Goal: Task Accomplishment & Management: Manage account settings

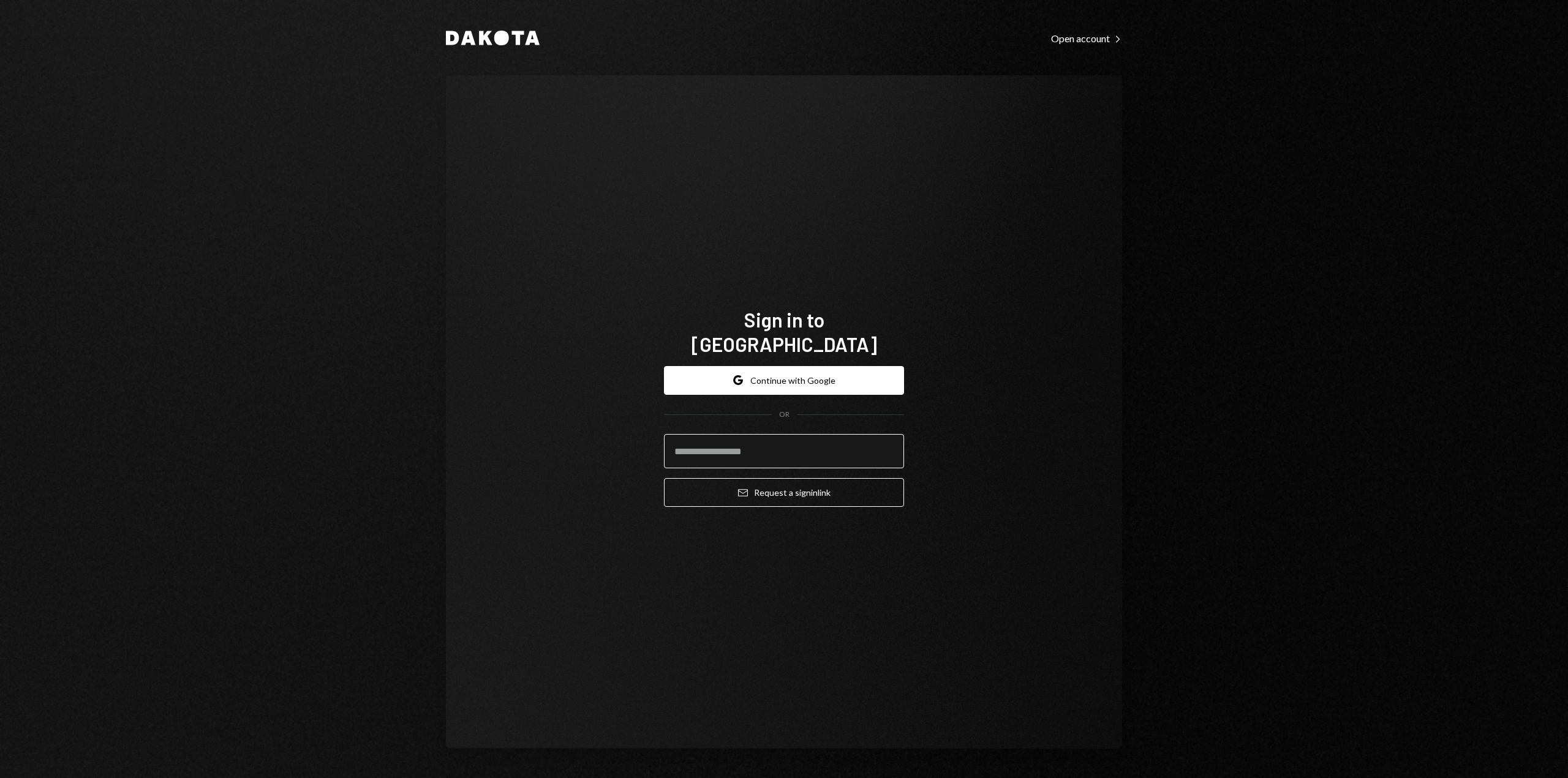
click at [718, 440] on input "email" at bounding box center [784, 451] width 240 height 34
click at [696, 439] on input "email" at bounding box center [784, 451] width 240 height 34
type input "**********"
click at [664, 478] on button "Email Request a sign in link" at bounding box center [784, 493] width 240 height 29
click at [792, 370] on button "Google Continue with Google" at bounding box center [784, 380] width 240 height 29
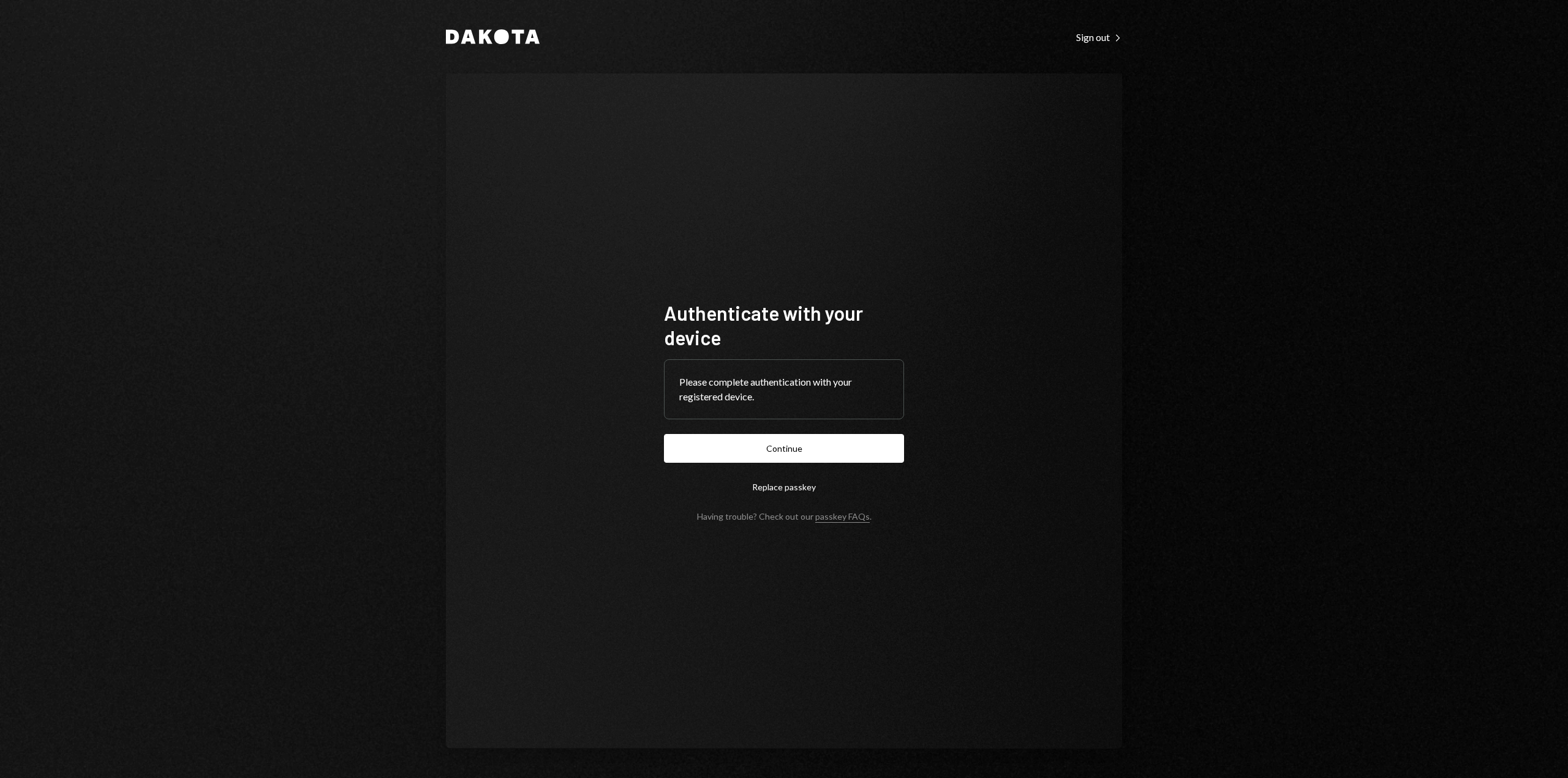
click at [748, 438] on button "Continue" at bounding box center [784, 449] width 240 height 29
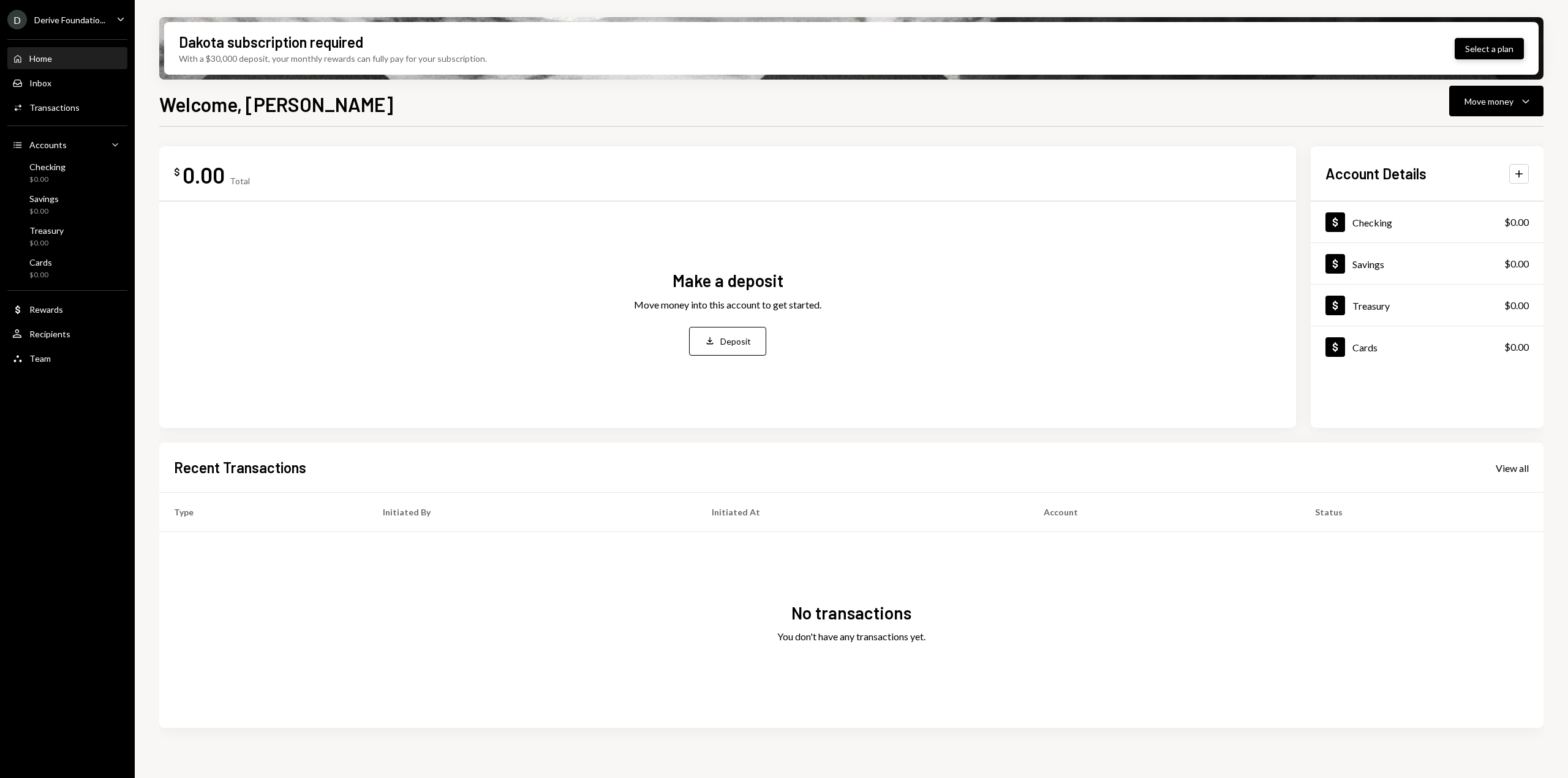
click at [1492, 54] on button "Select a plan" at bounding box center [1489, 49] width 69 height 22
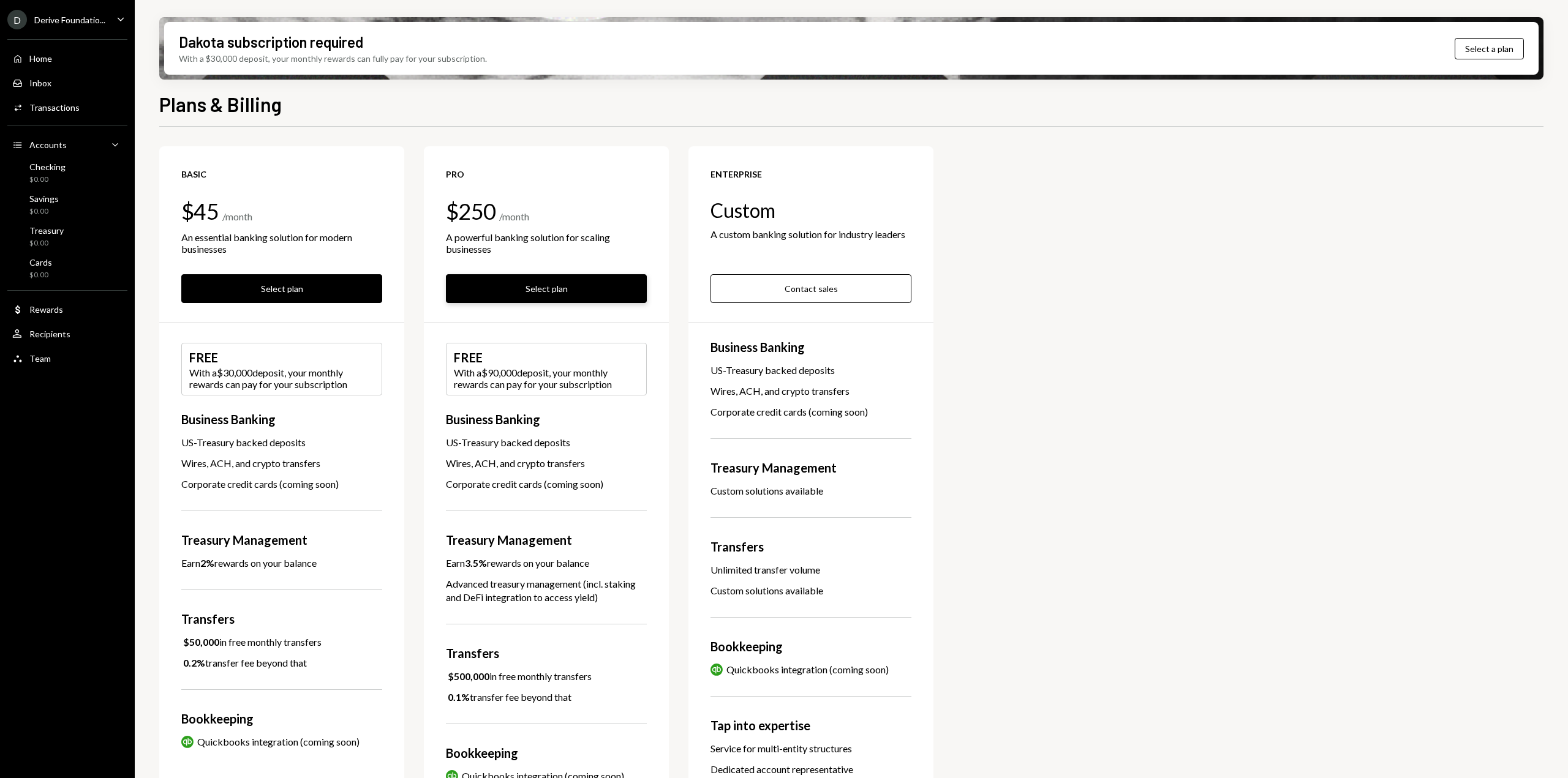
click at [567, 289] on button "Select plan" at bounding box center [546, 289] width 201 height 29
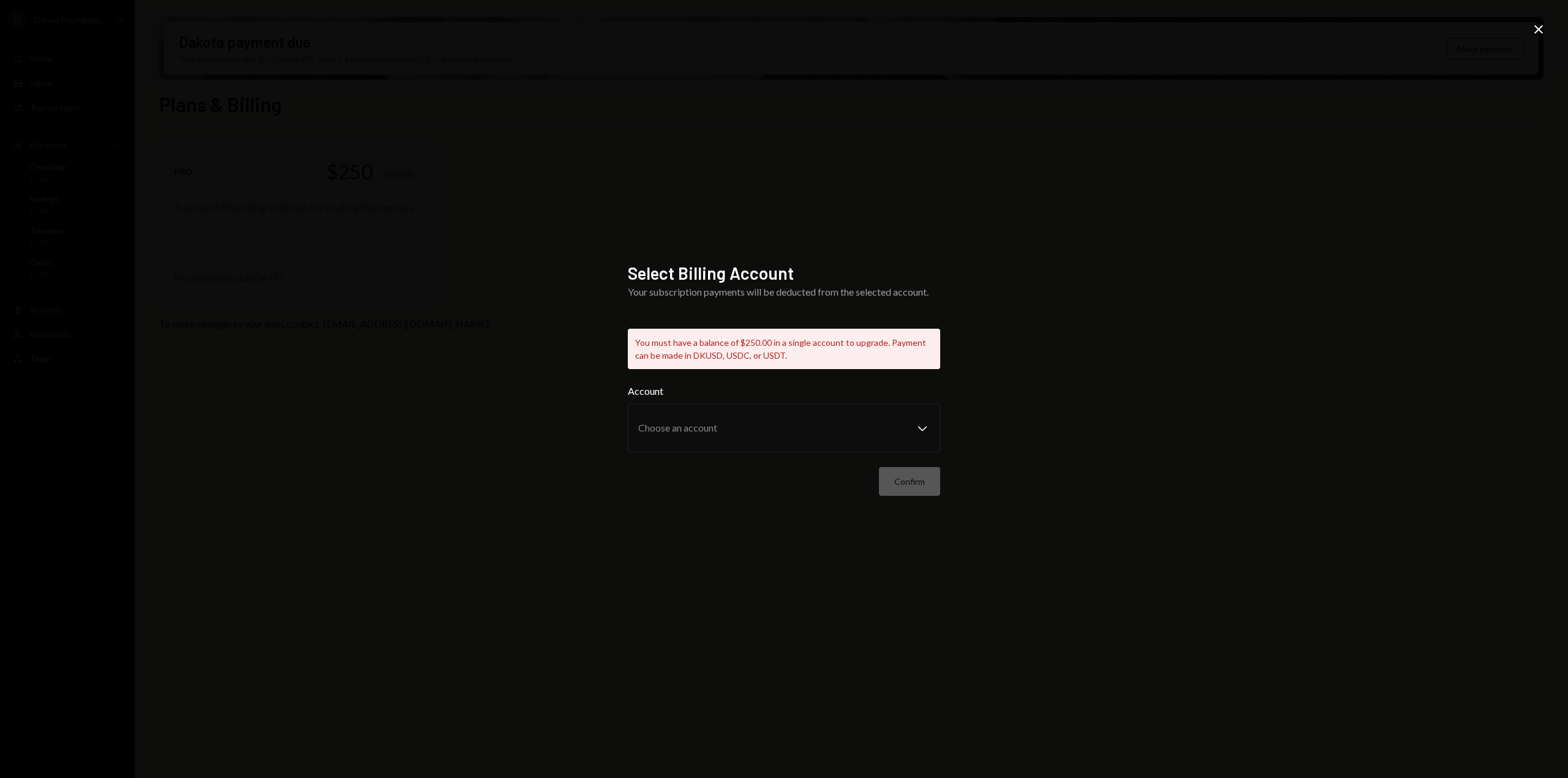
click at [523, 412] on div "Select Billing Account Your subscription payments will be deducted from the sel…" at bounding box center [784, 389] width 1568 height 778
click at [868, 222] on div "Select Billing Account Your subscription payments will be deducted from the sel…" at bounding box center [784, 389] width 1568 height 778
click at [1539, 30] on icon "Close" at bounding box center [1538, 29] width 14 height 14
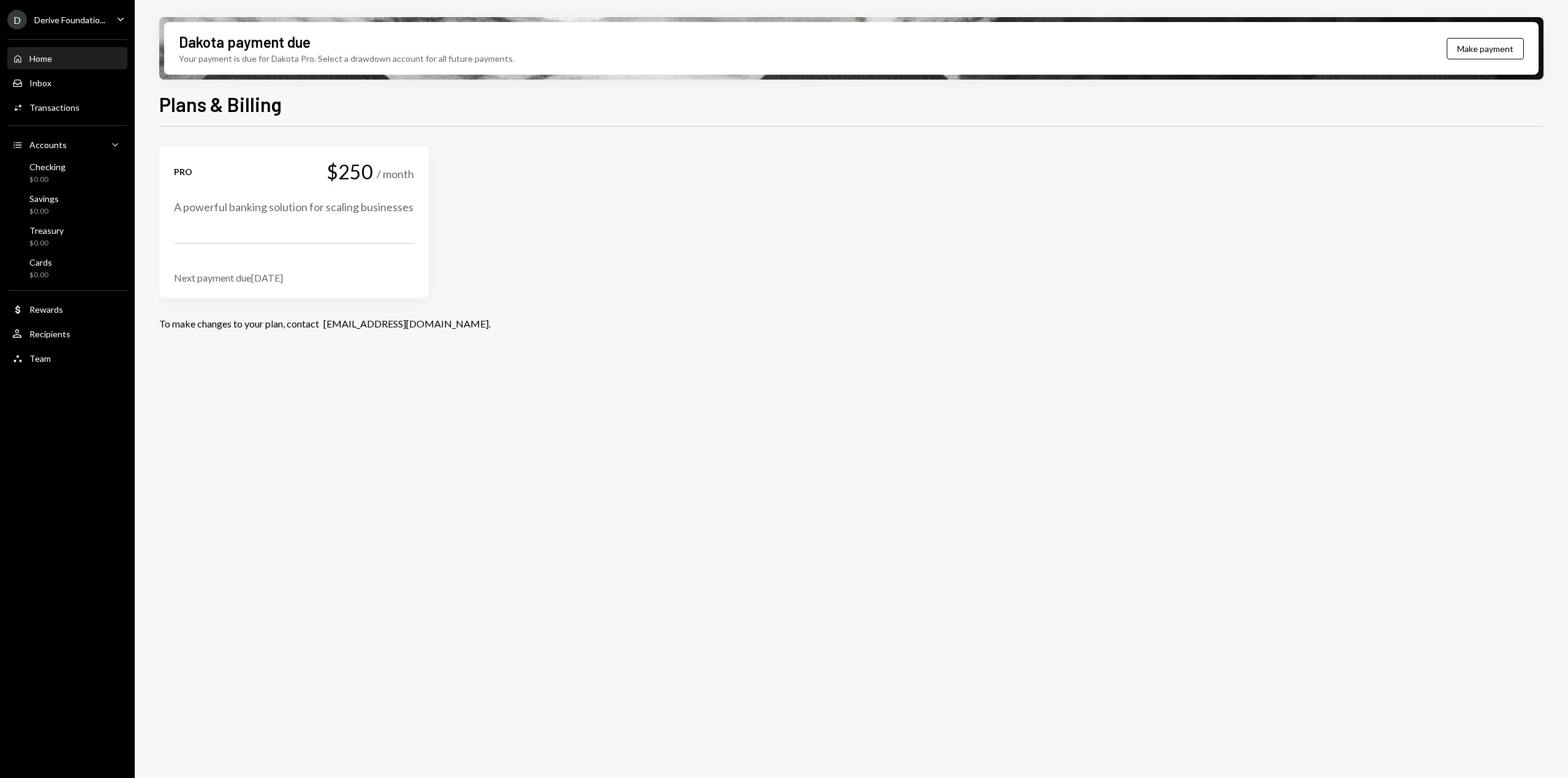
click at [49, 53] on div "Home Home" at bounding box center [32, 59] width 40 height 11
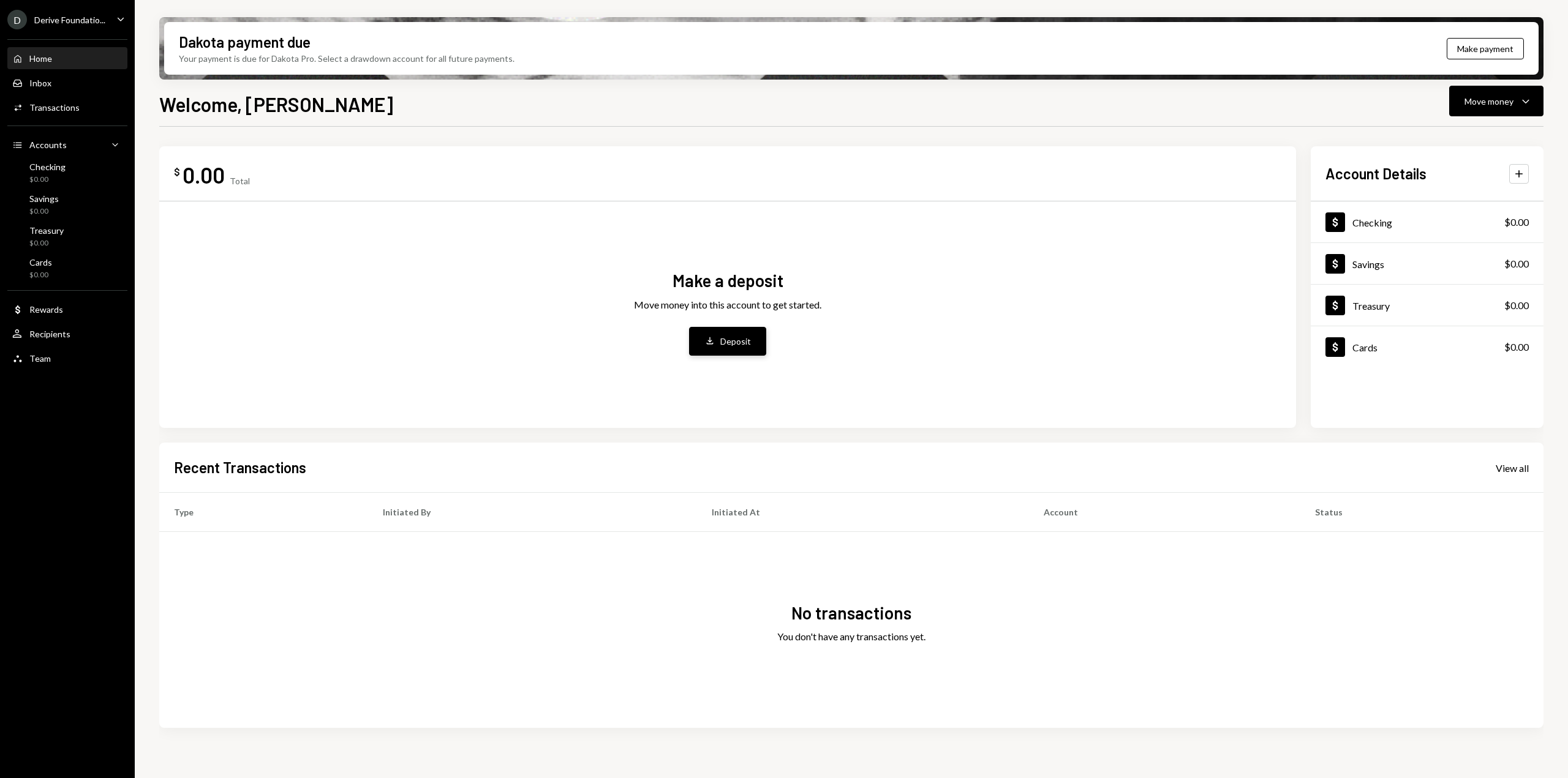
click at [747, 339] on div "Deposit" at bounding box center [735, 341] width 30 height 13
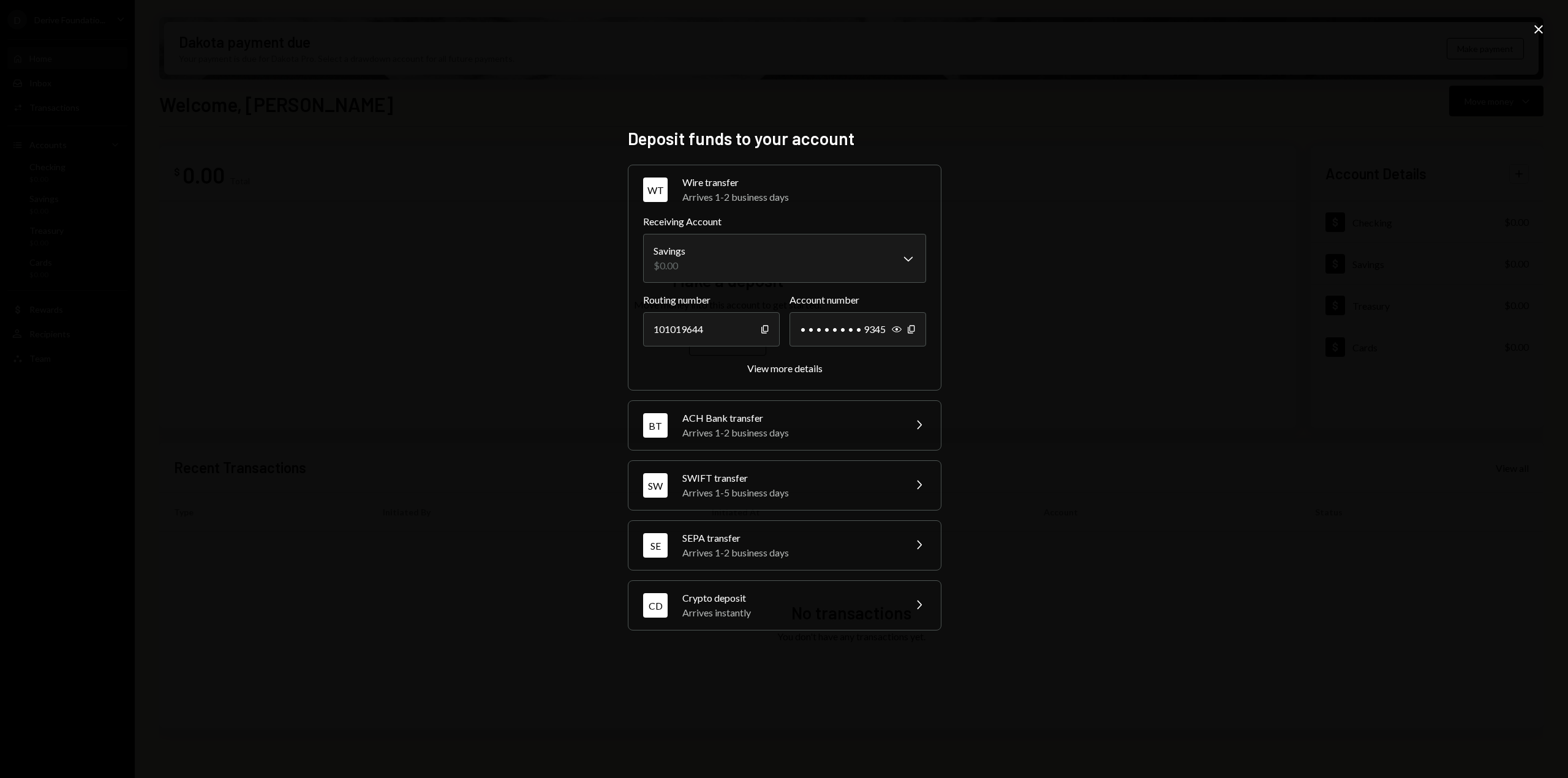
click at [744, 608] on div "Arrives instantly" at bounding box center [790, 613] width 215 height 14
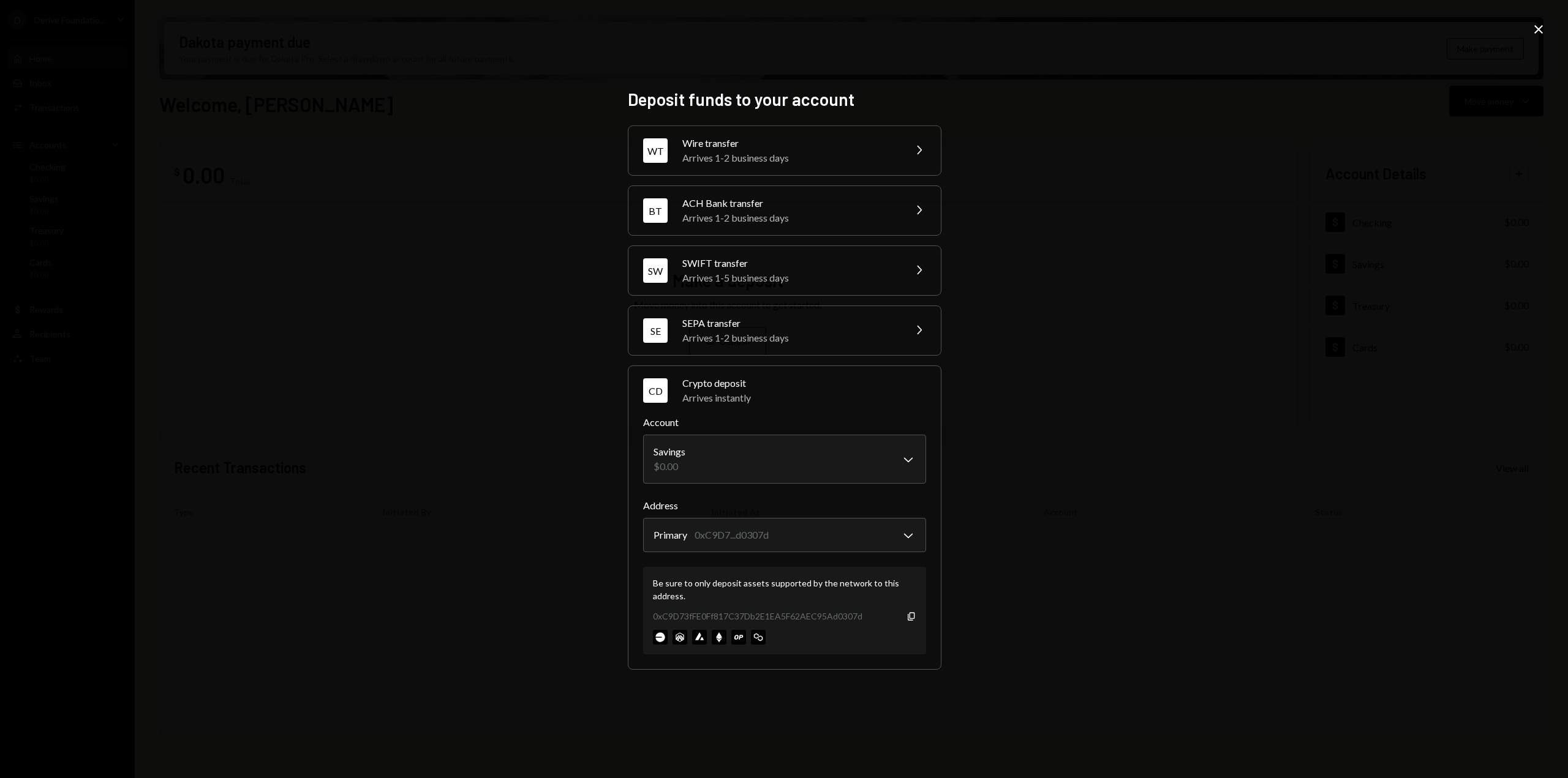
click at [719, 639] on img at bounding box center [719, 637] width 14 height 14
click at [696, 638] on img at bounding box center [699, 637] width 14 height 14
click at [683, 638] on img at bounding box center [680, 637] width 14 height 14
click at [723, 636] on img at bounding box center [719, 637] width 14 height 14
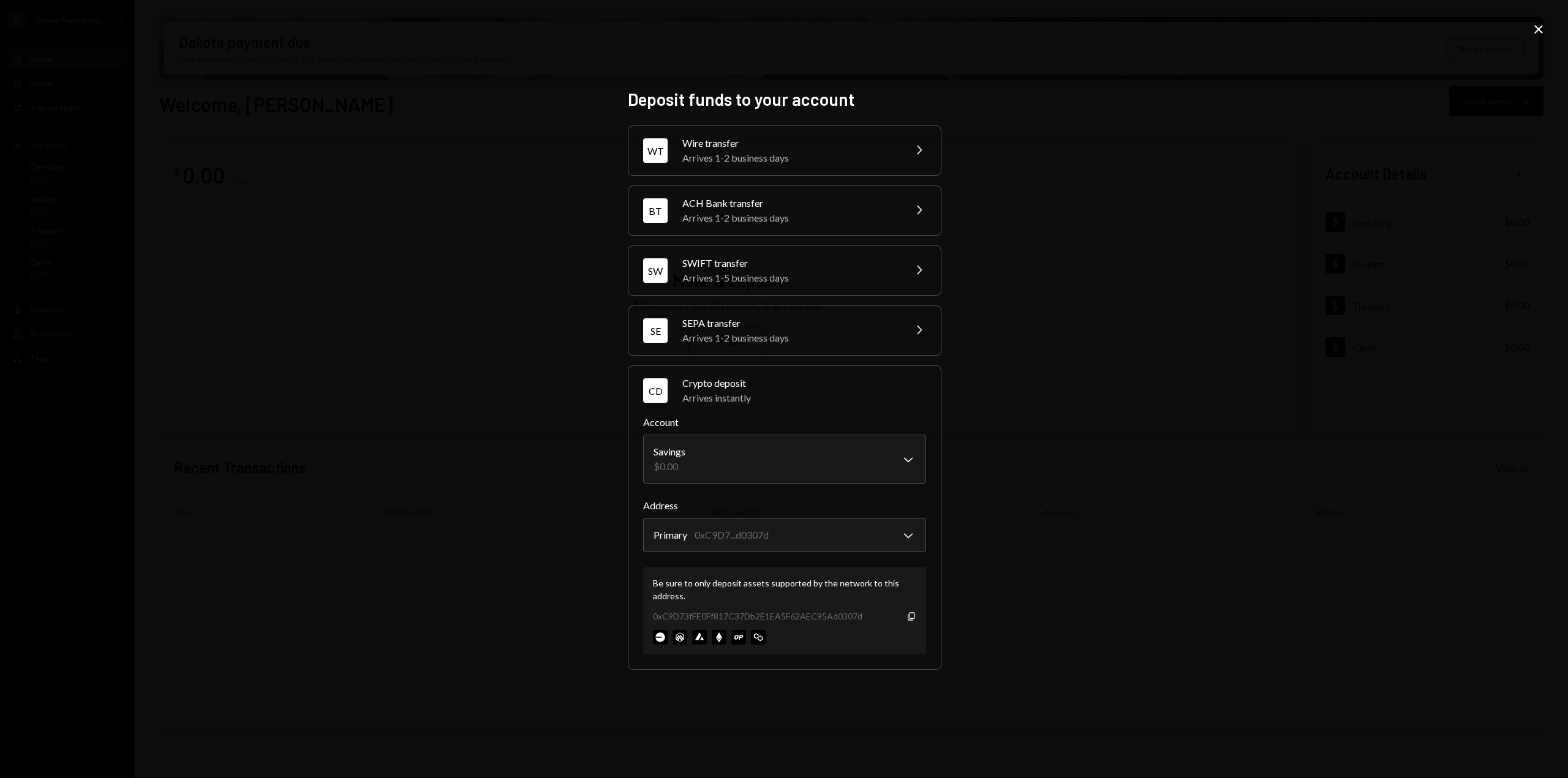
click at [1074, 603] on div "**********" at bounding box center [784, 389] width 1568 height 778
click at [538, 477] on div "**********" at bounding box center [784, 389] width 1568 height 778
click at [1077, 459] on div "**********" at bounding box center [784, 389] width 1568 height 778
click at [913, 615] on icon "Copy" at bounding box center [912, 616] width 10 height 10
click at [912, 619] on icon "Copy" at bounding box center [912, 616] width 10 height 10
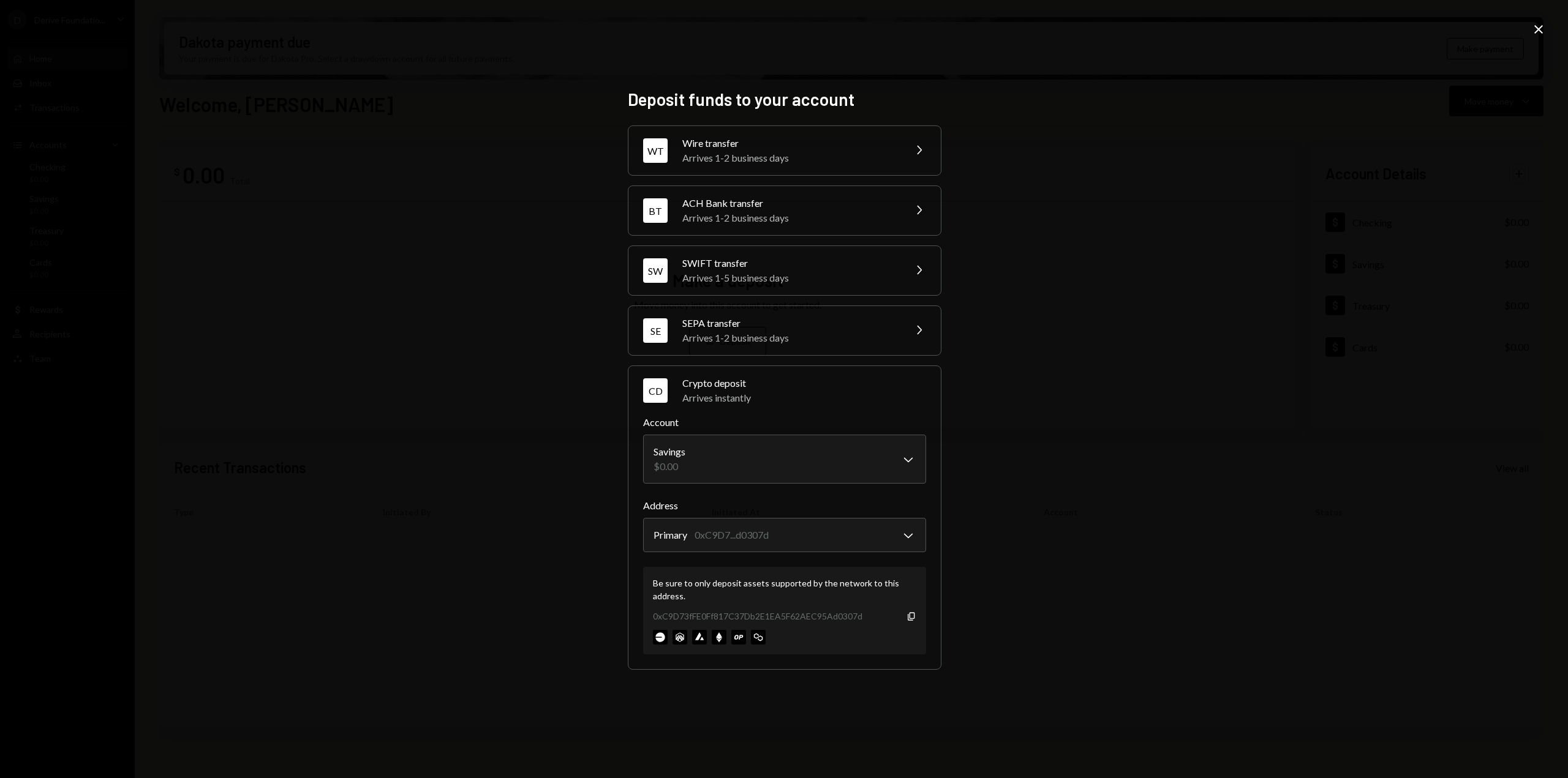
click at [517, 403] on div "**********" at bounding box center [784, 389] width 1568 height 778
click at [1539, 28] on icon "Close" at bounding box center [1538, 29] width 14 height 14
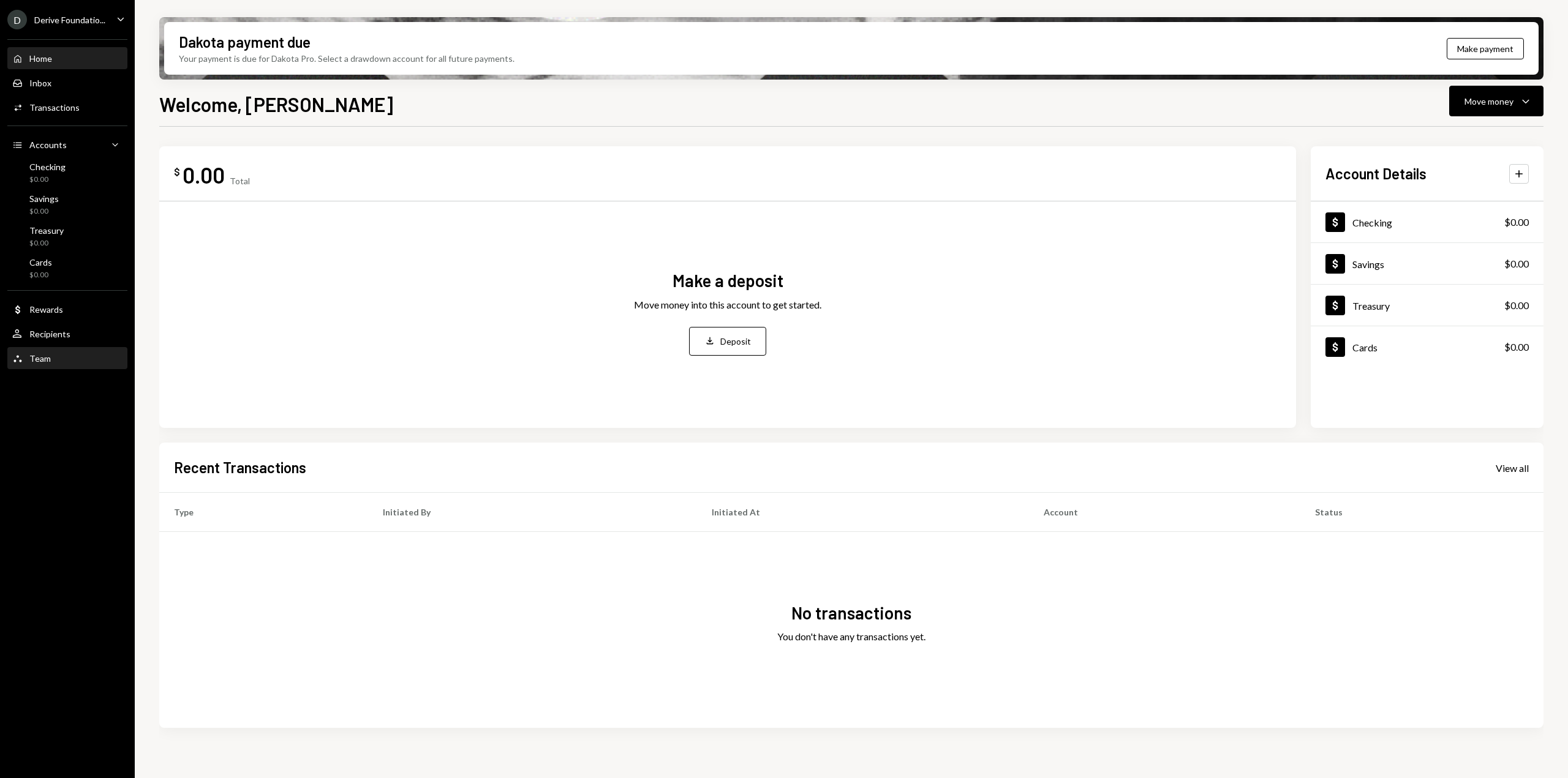
click at [62, 361] on div "Team Team" at bounding box center [67, 359] width 110 height 11
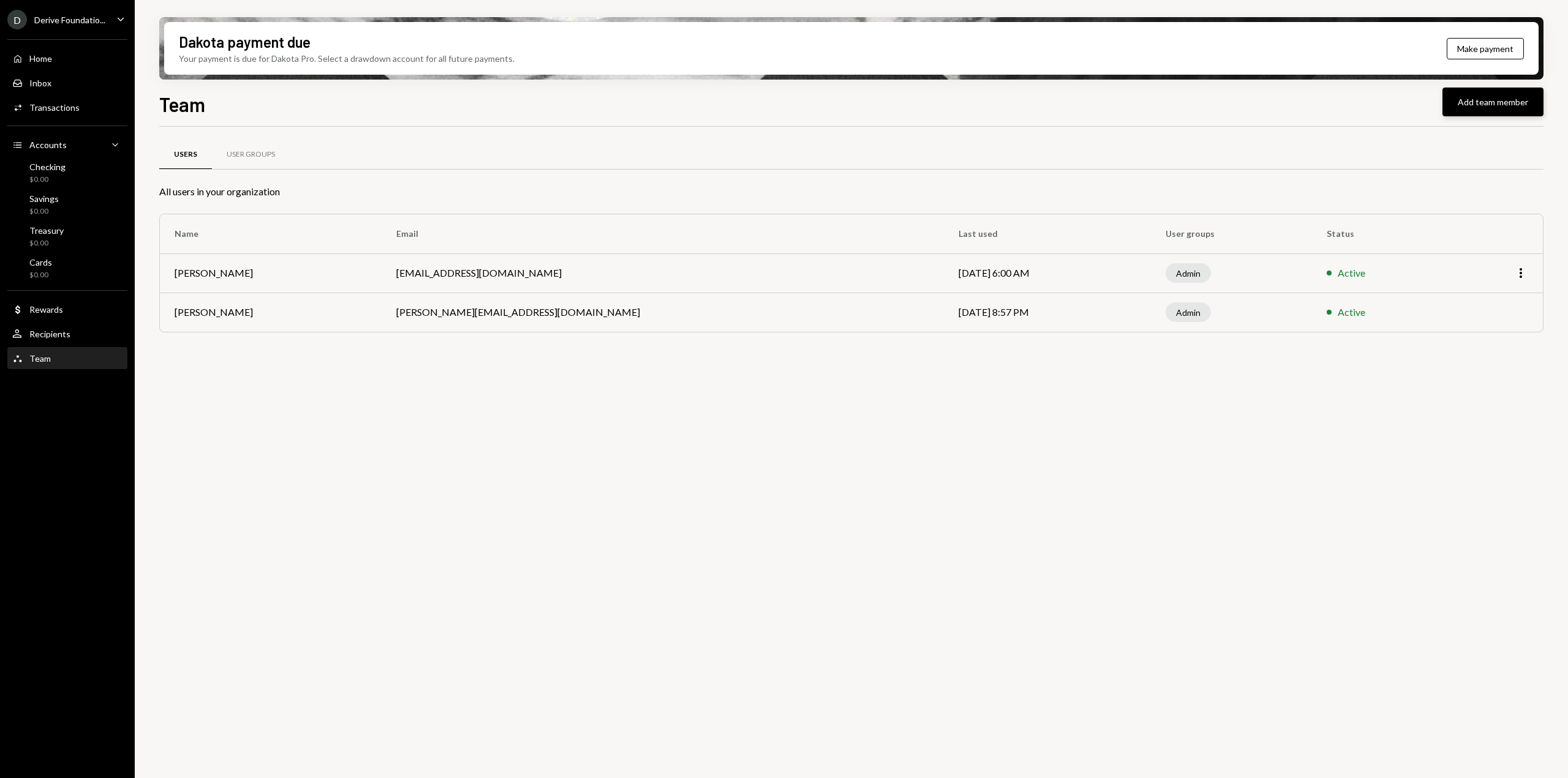
click at [1498, 108] on button "Add team member" at bounding box center [1493, 102] width 101 height 29
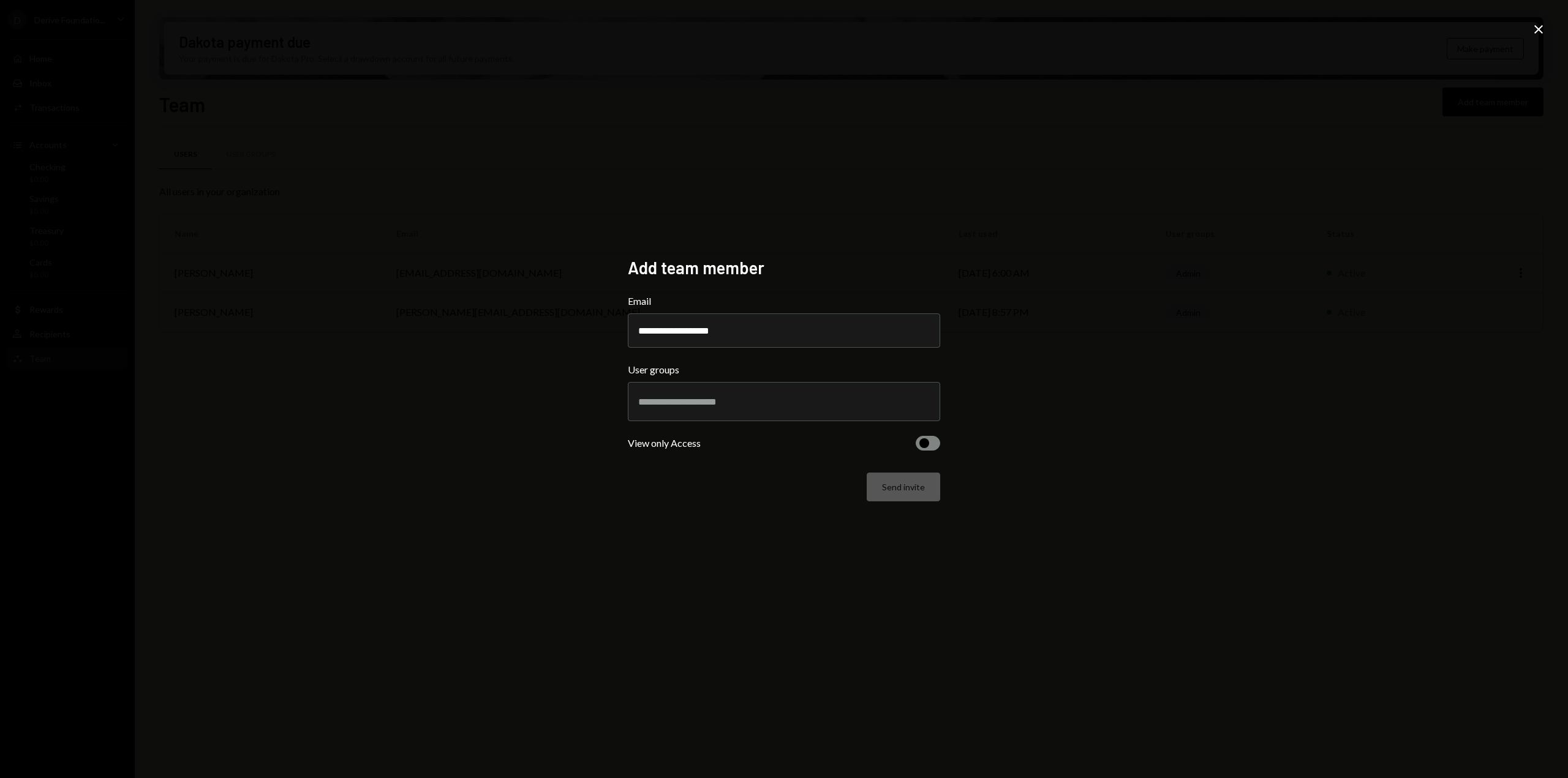
type input "**********"
click at [646, 405] on input "text" at bounding box center [784, 402] width 292 height 11
click at [678, 450] on li "Admin" at bounding box center [784, 446] width 301 height 34
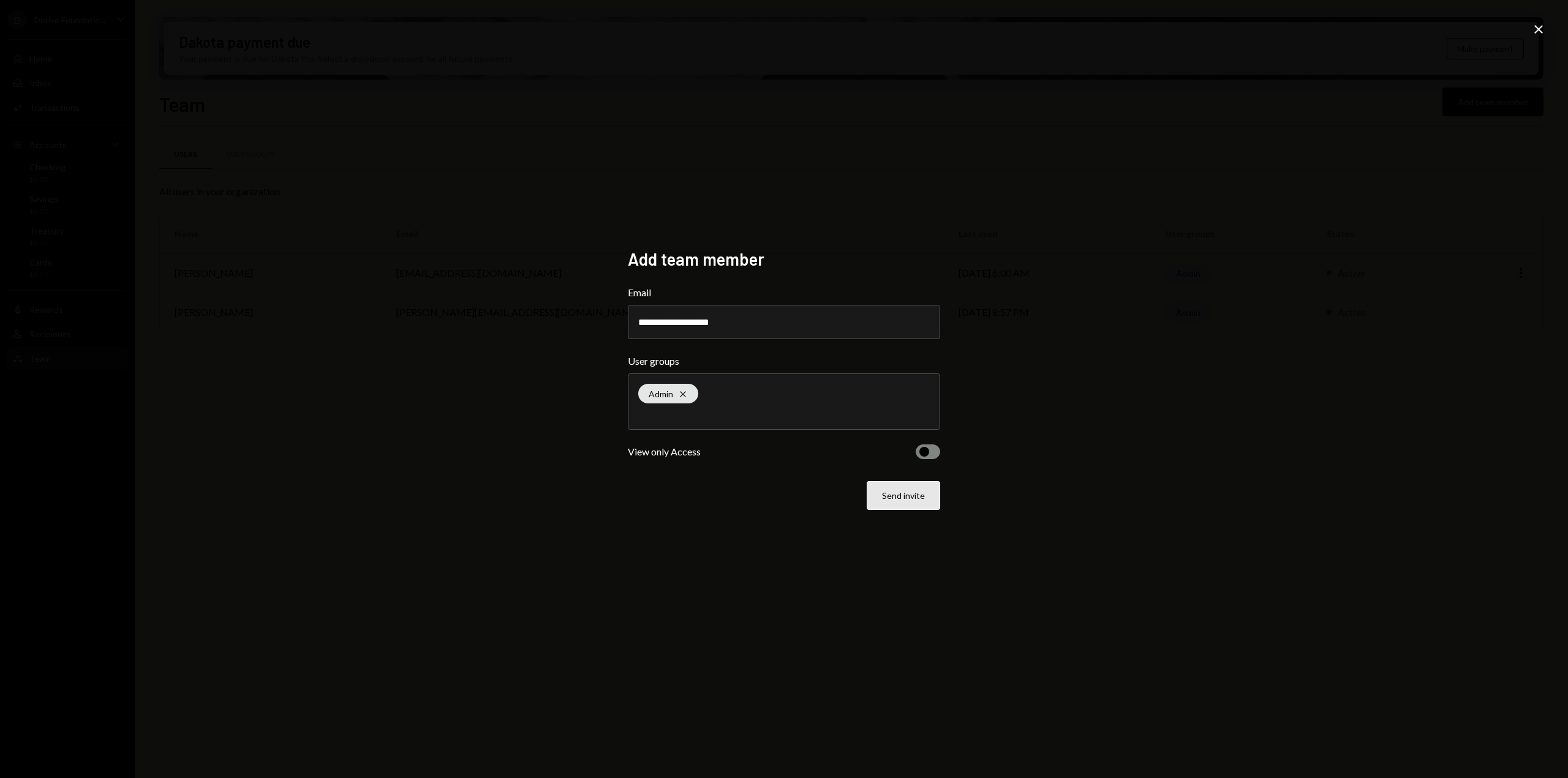
click at [909, 497] on button "Send invite" at bounding box center [904, 496] width 73 height 29
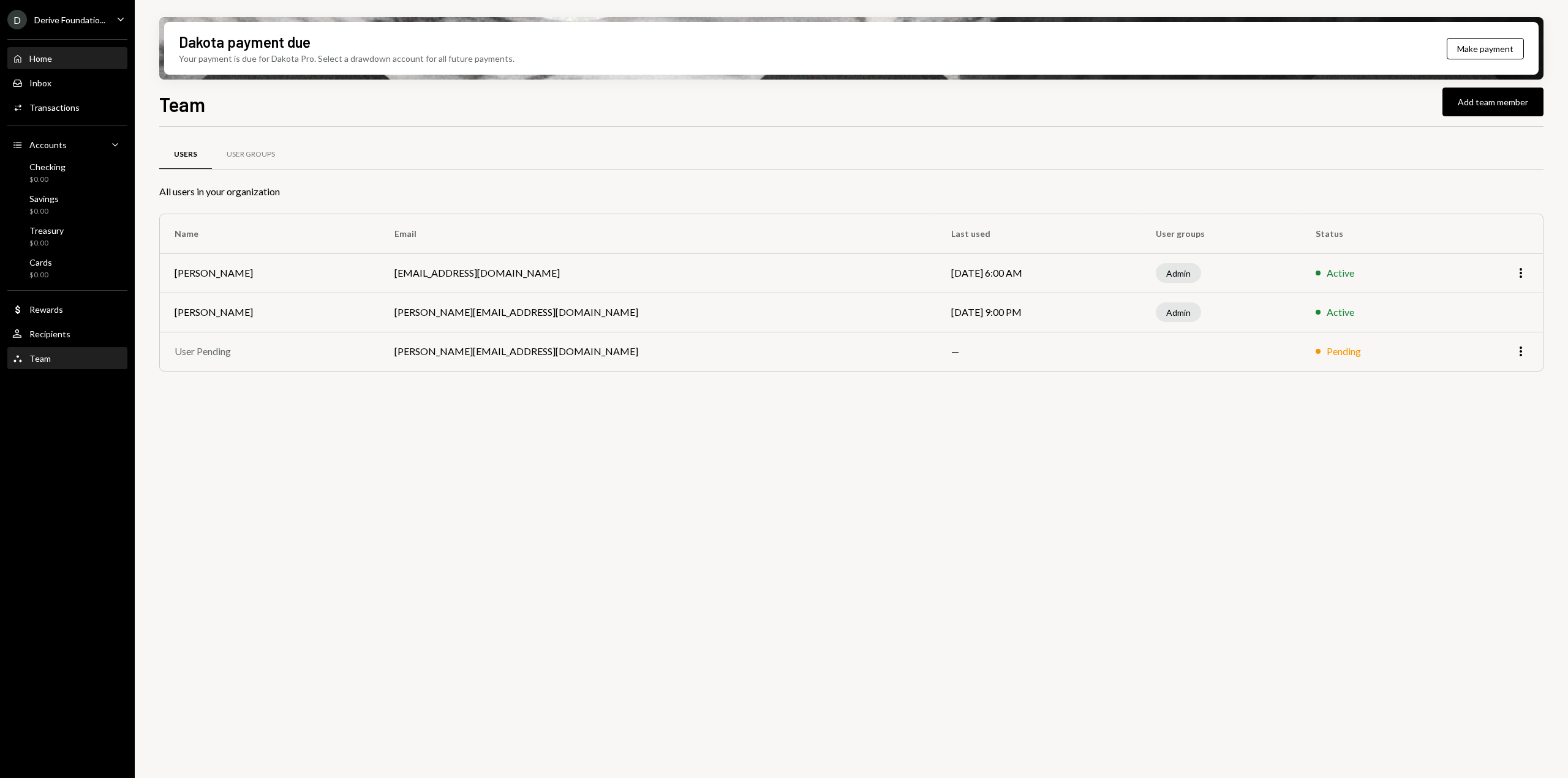
click at [62, 60] on div "Home Home" at bounding box center [67, 59] width 110 height 11
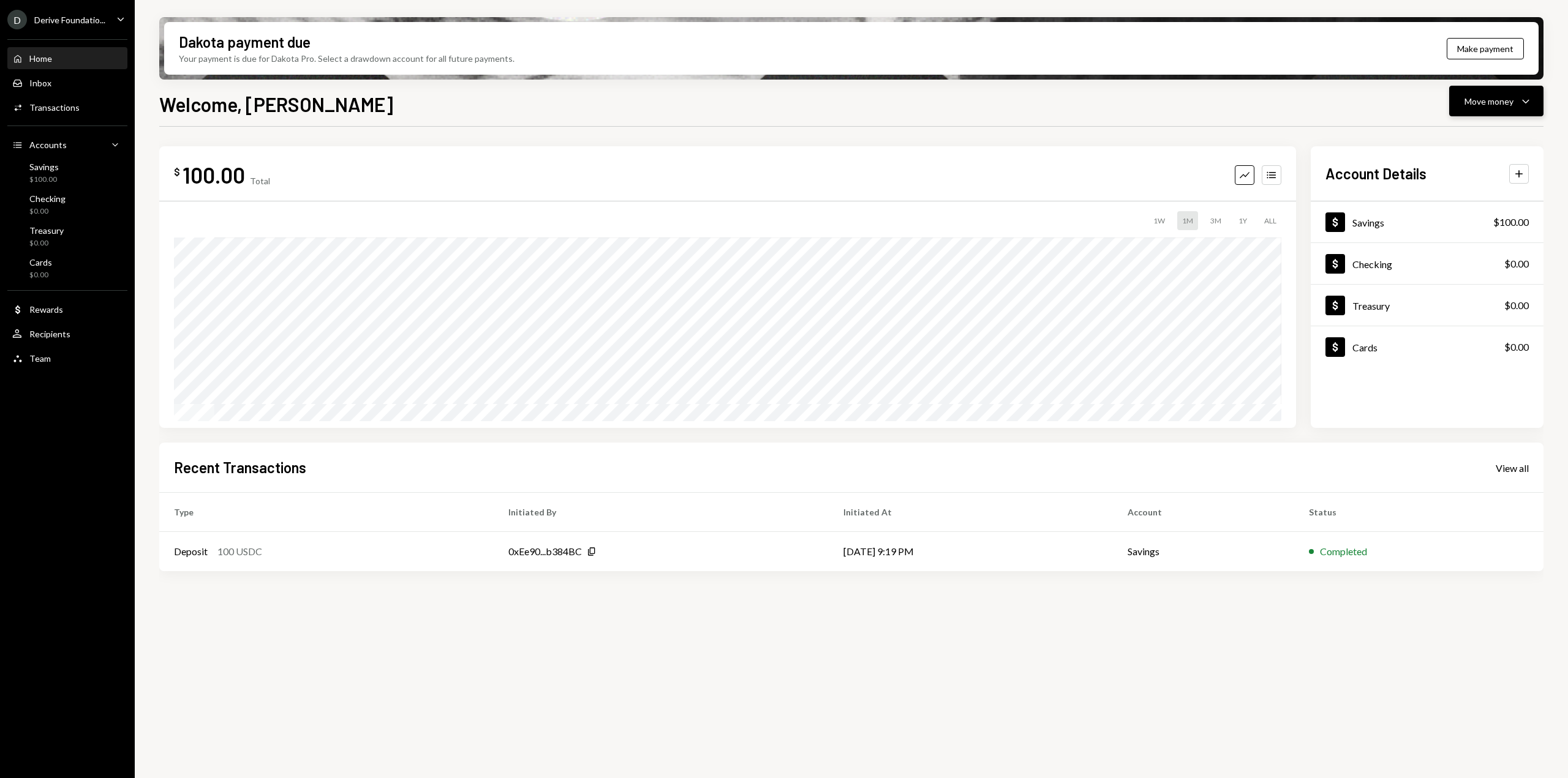
click at [1512, 107] on div "Move money" at bounding box center [1489, 101] width 49 height 13
click at [1465, 190] on div "Deposit" at bounding box center [1487, 193] width 89 height 13
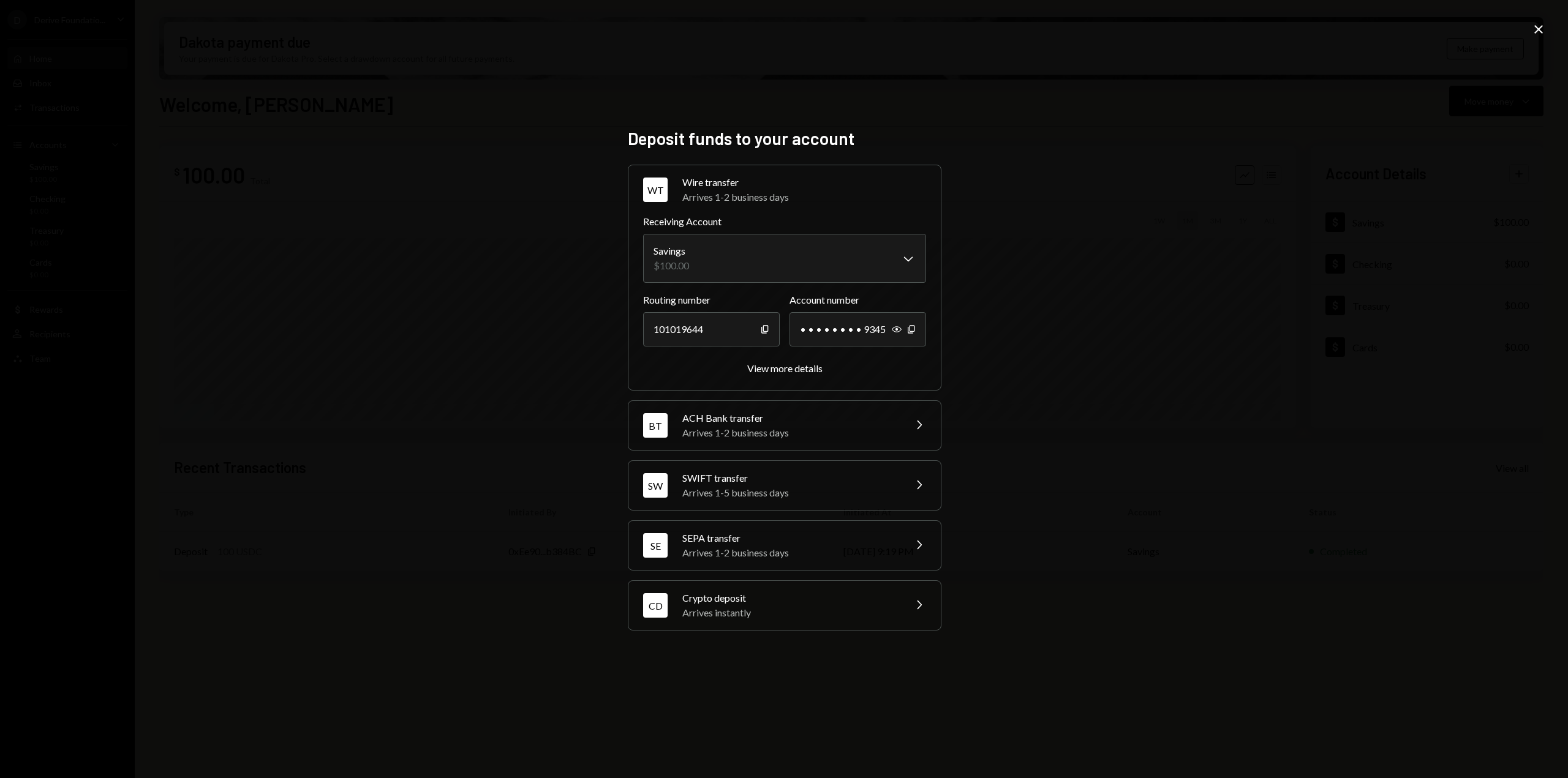
click at [740, 612] on div "Arrives instantly" at bounding box center [790, 613] width 215 height 14
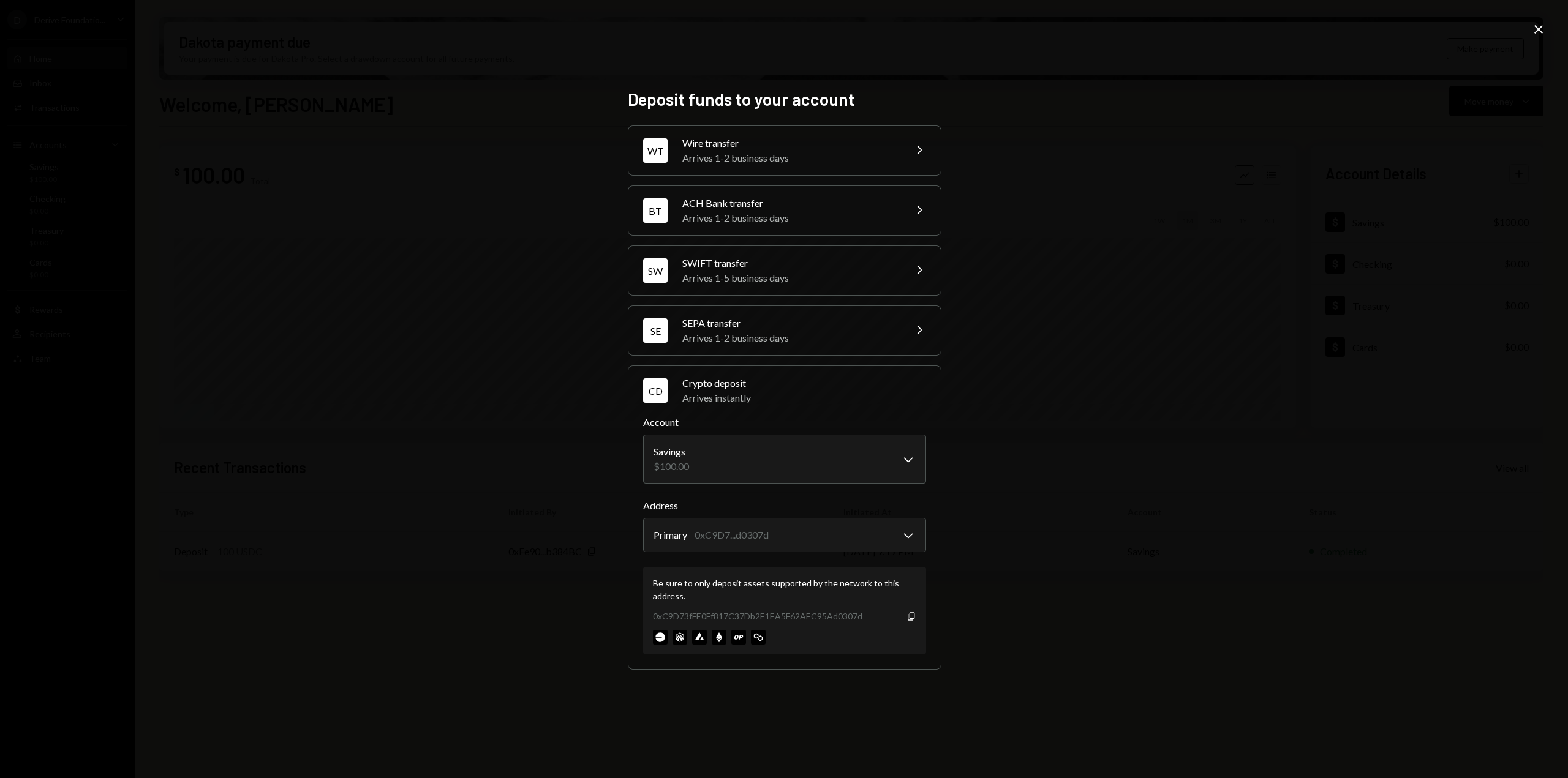
click at [1538, 30] on icon at bounding box center [1538, 29] width 9 height 9
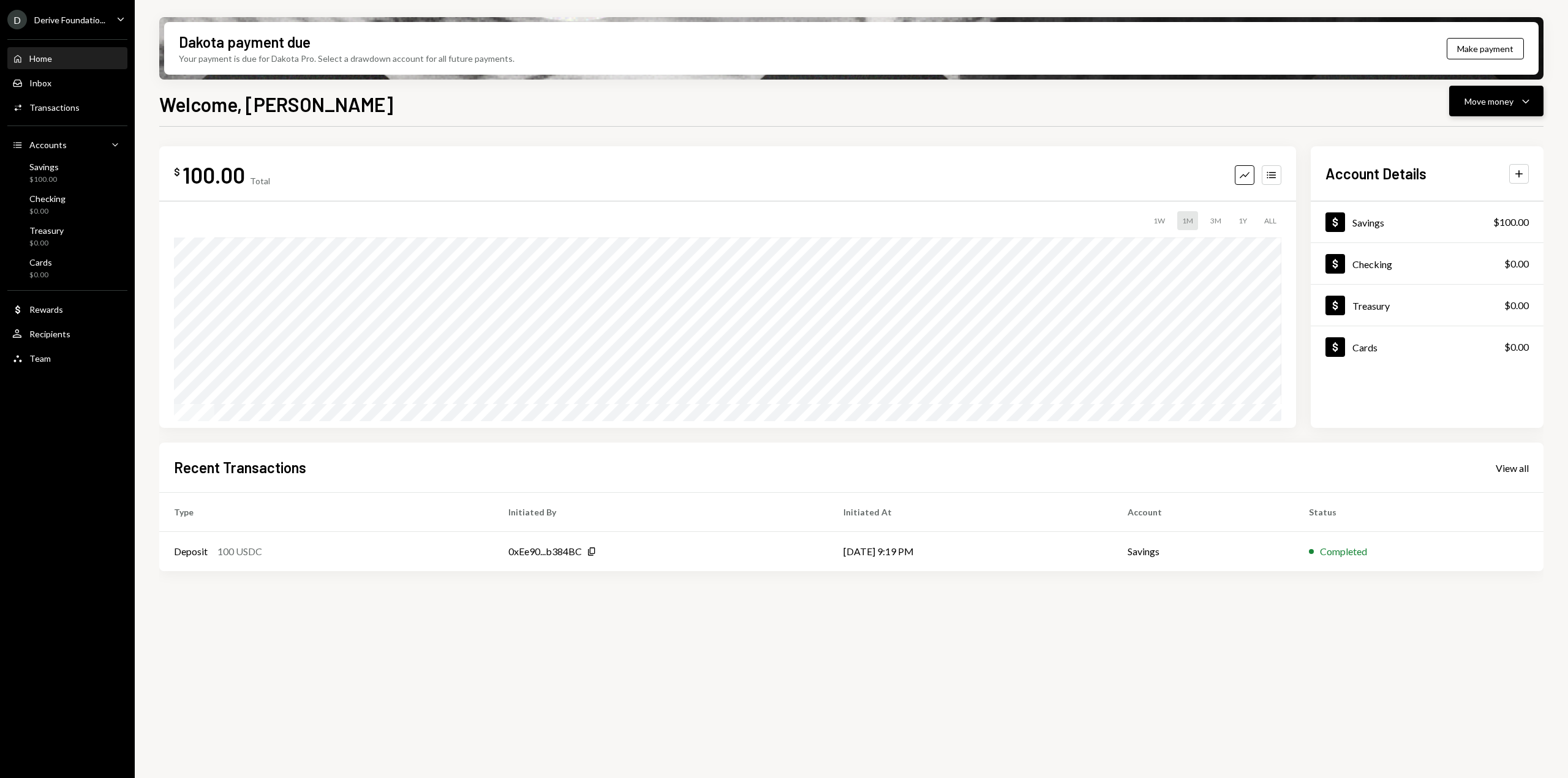
click at [1525, 104] on icon "Caret Down" at bounding box center [1526, 101] width 14 height 14
click at [1475, 193] on div "Deposit" at bounding box center [1487, 193] width 89 height 13
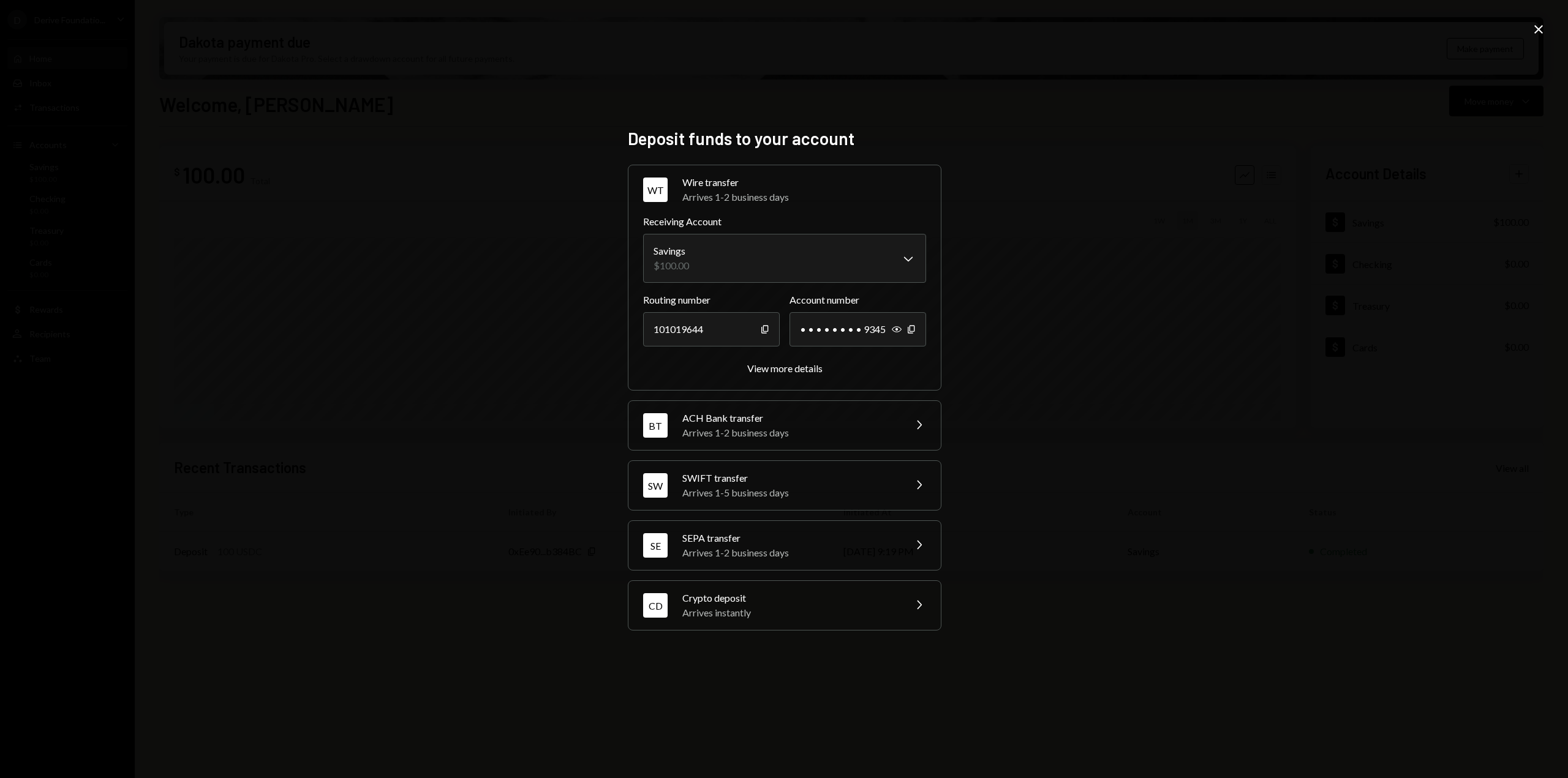
click at [777, 611] on div "Arrives instantly" at bounding box center [790, 613] width 215 height 14
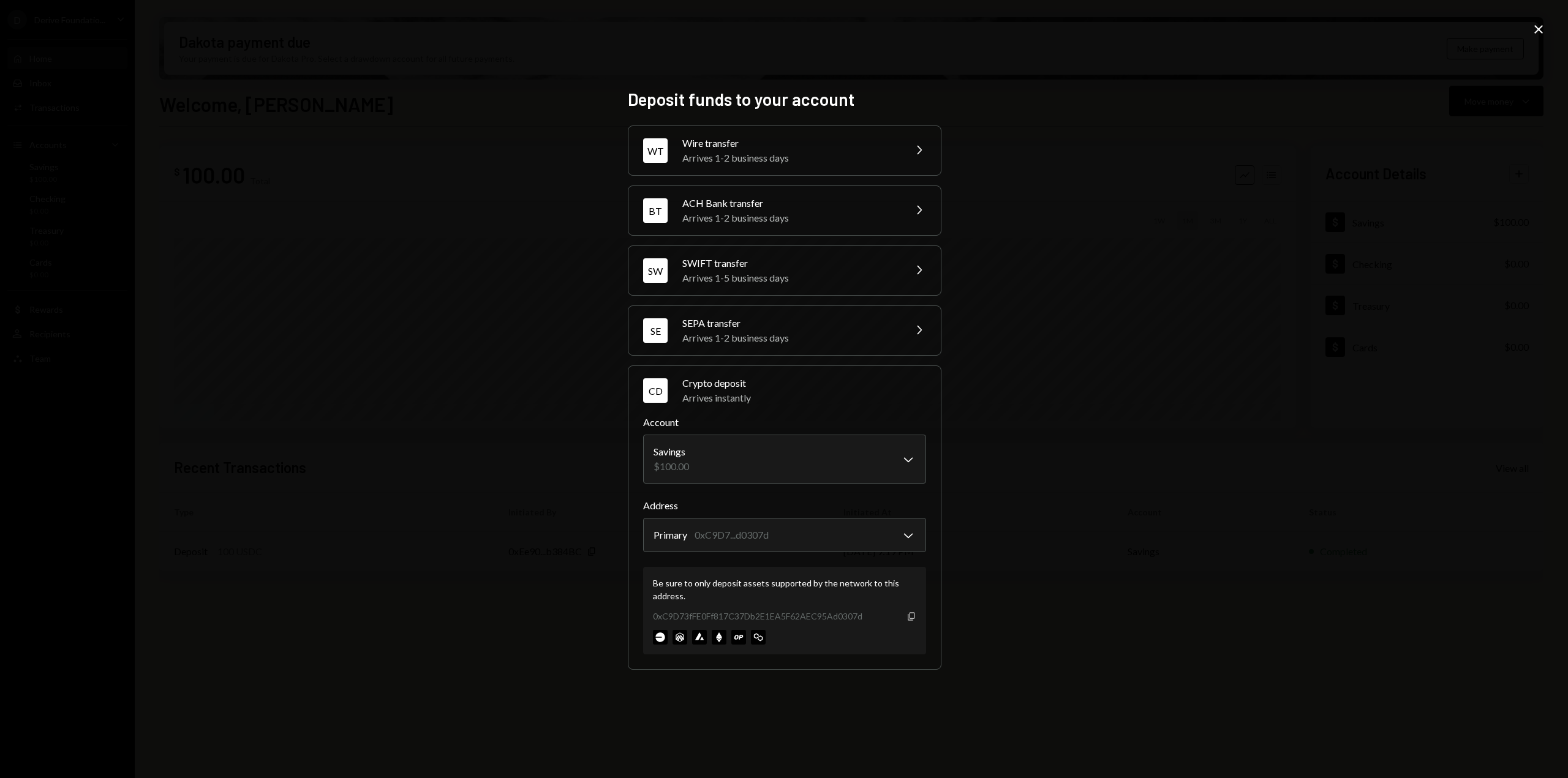
click at [912, 615] on icon "Copy" at bounding box center [912, 616] width 10 height 10
